Goal: Task Accomplishment & Management: Complete application form

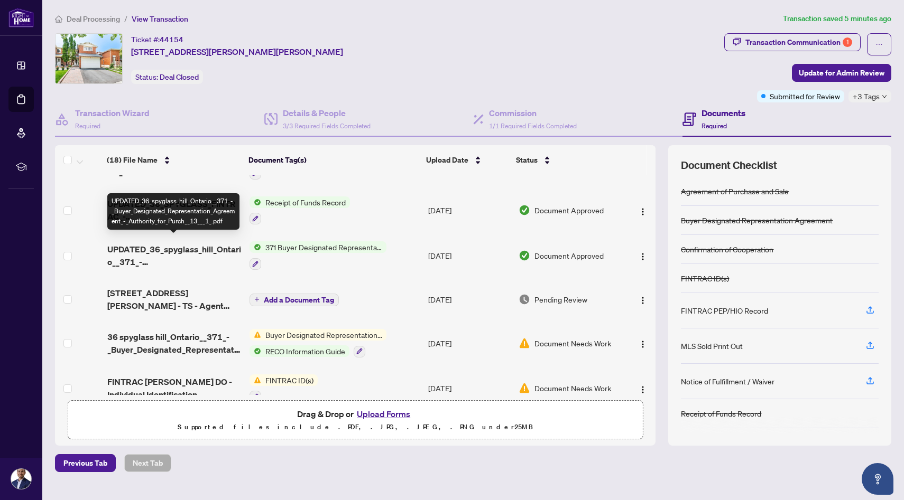
scroll to position [82, 0]
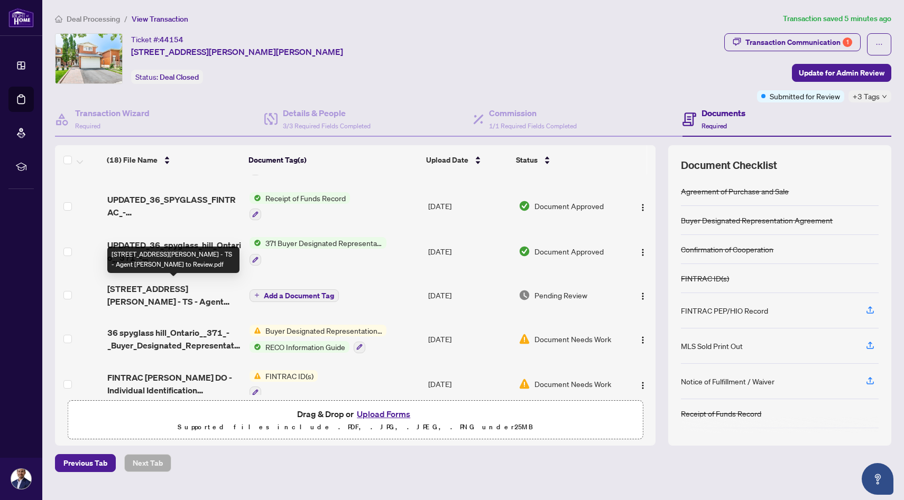
click at [183, 290] on span "[STREET_ADDRESS][PERSON_NAME] - TS - Agent [PERSON_NAME] to Review.pdf" at bounding box center [174, 295] width 134 height 25
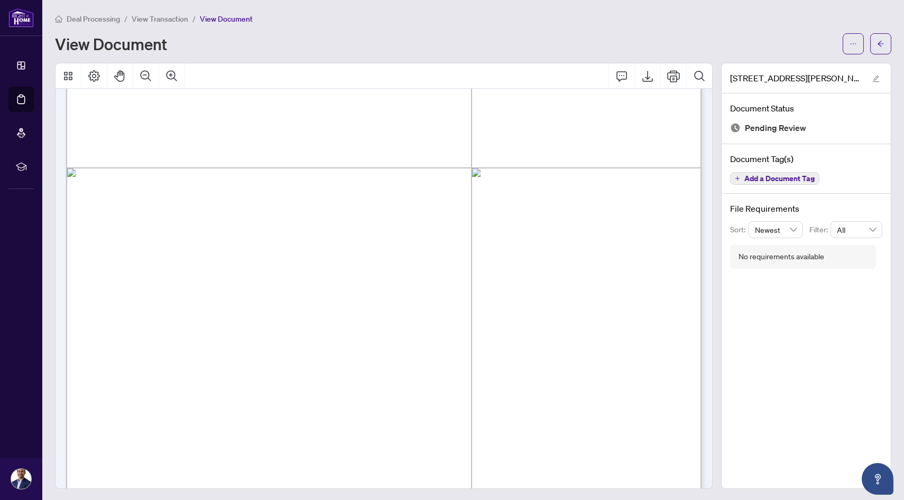
scroll to position [338, 0]
click at [853, 48] on span "button" at bounding box center [852, 43] width 7 height 17
click at [820, 67] on span "Download" at bounding box center [815, 67] width 80 height 12
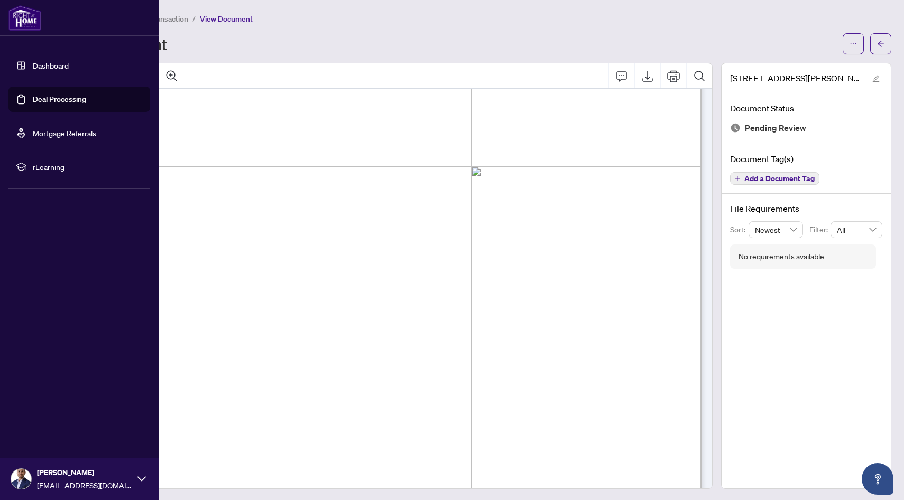
click at [46, 101] on link "Deal Processing" at bounding box center [59, 100] width 53 height 10
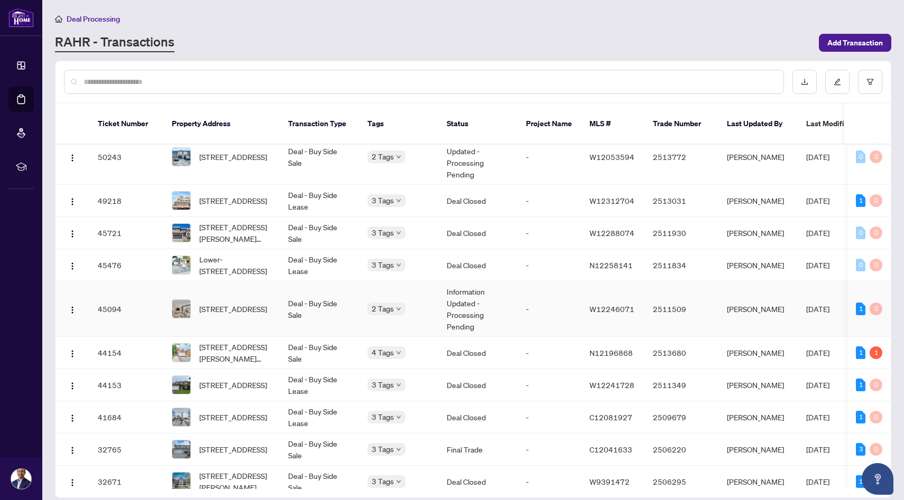
scroll to position [160, 0]
click at [133, 341] on td "44154" at bounding box center [126, 352] width 74 height 32
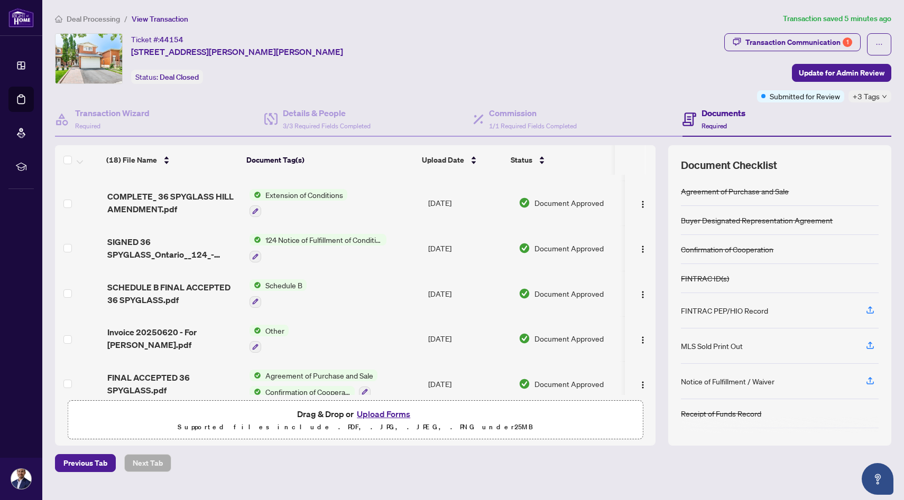
scroll to position [573, 0]
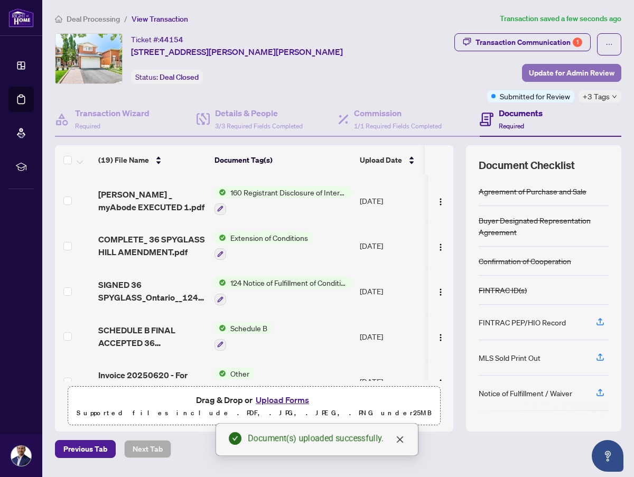
click at [571, 70] on span "Update for Admin Review" at bounding box center [572, 72] width 86 height 17
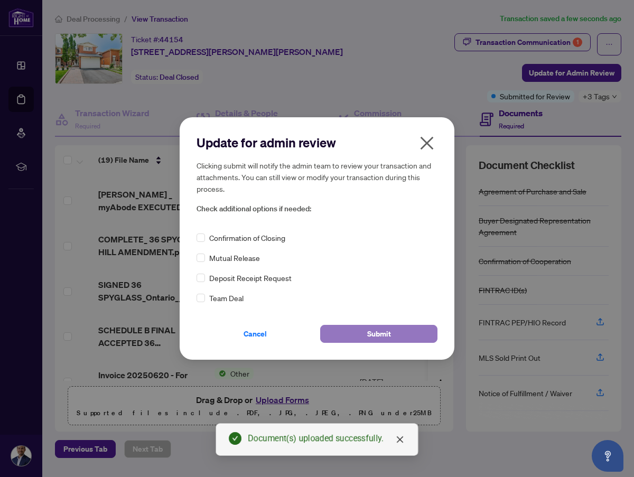
click at [396, 337] on button "Submit" at bounding box center [378, 334] width 117 height 18
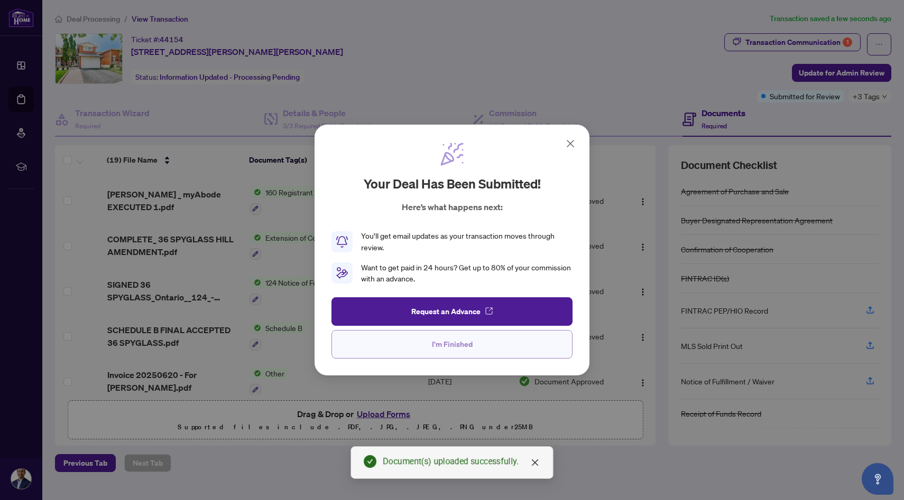
click at [457, 349] on span "I'm Finished" at bounding box center [452, 344] width 41 height 17
